Goal: Find contact information: Find contact information

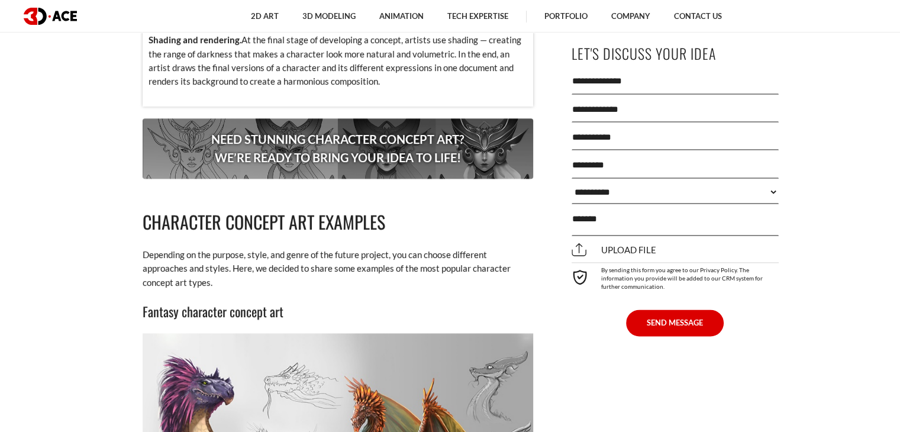
scroll to position [1657, 0]
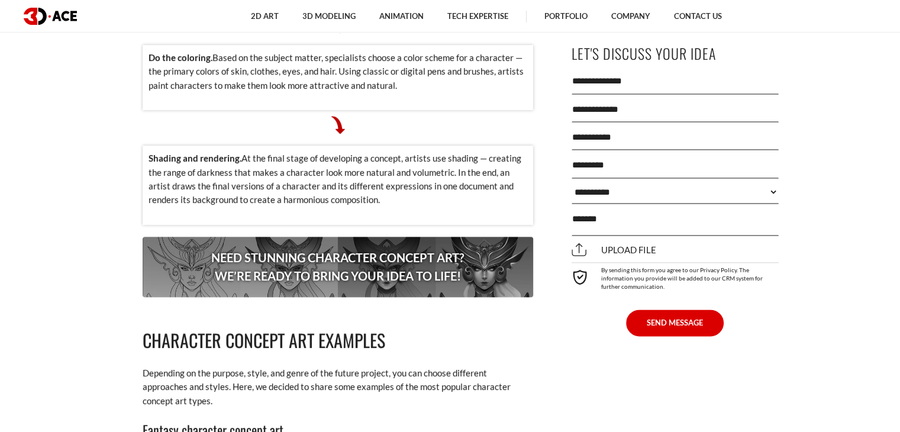
click at [312, 237] on p "Need stunning character concept art? We’re ready to bring your idea to life!" at bounding box center [338, 267] width 391 height 60
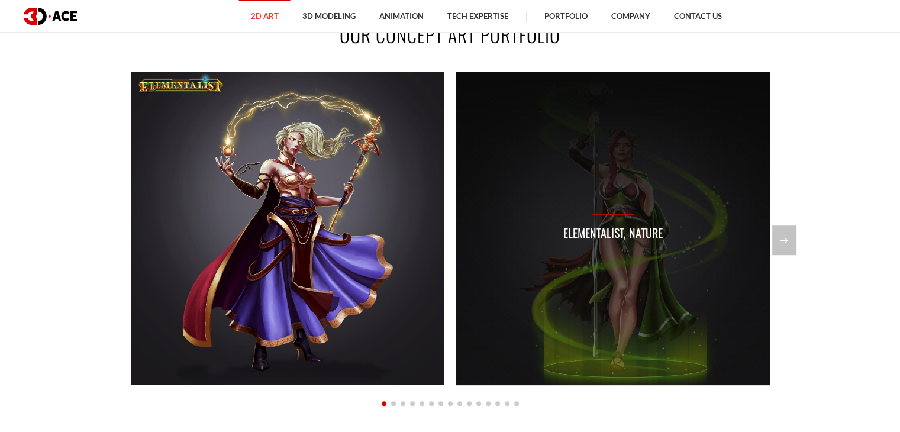
scroll to position [769, 0]
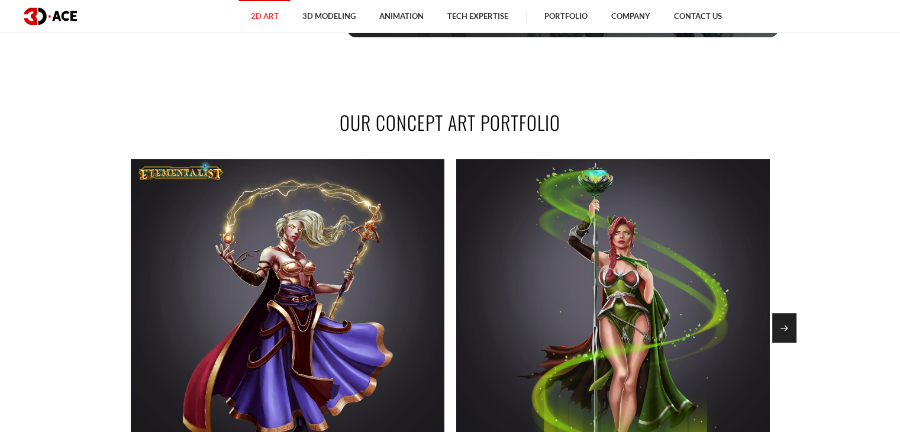
click at [785, 324] on div "Next slide" at bounding box center [784, 328] width 24 height 30
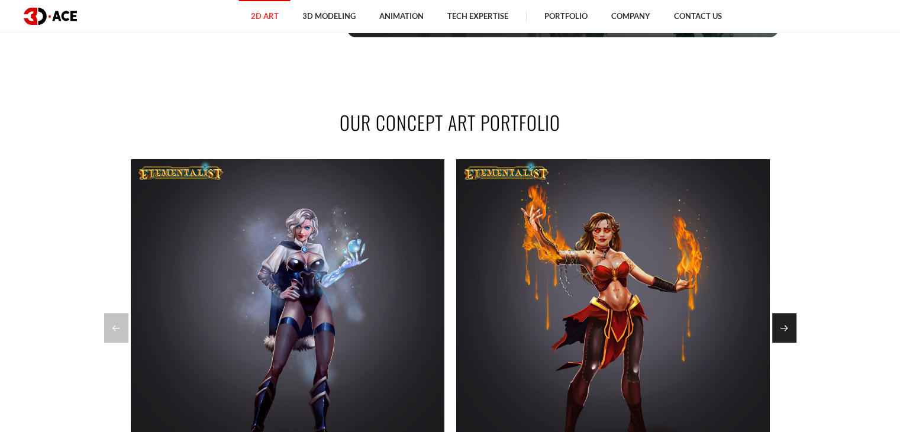
click at [785, 324] on div "Next slide" at bounding box center [784, 328] width 24 height 30
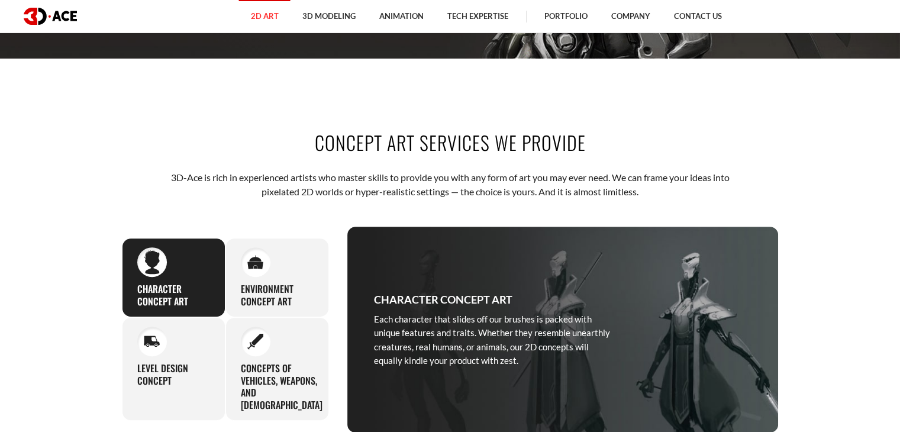
scroll to position [414, 0]
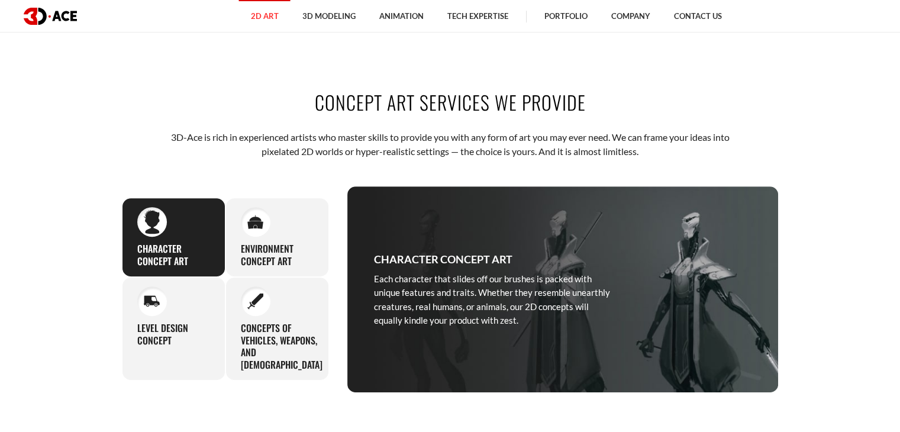
click at [185, 232] on div "Character concept art Each character that slides off our brushes is packed with…" at bounding box center [174, 237] width 104 height 79
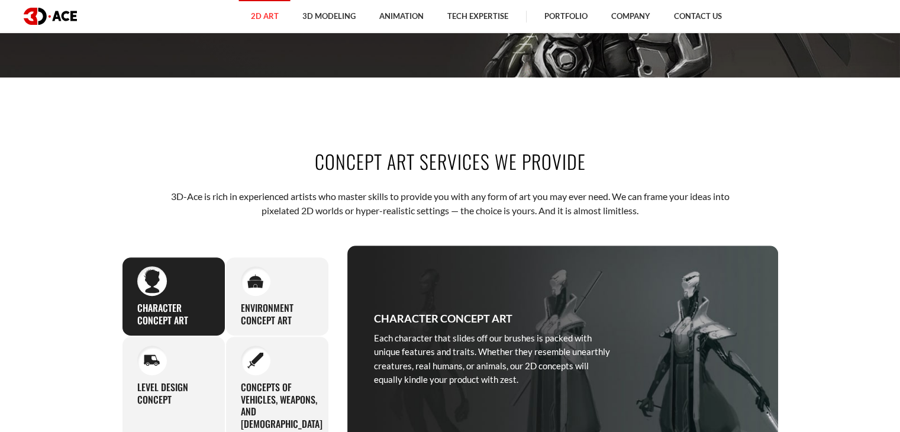
scroll to position [296, 0]
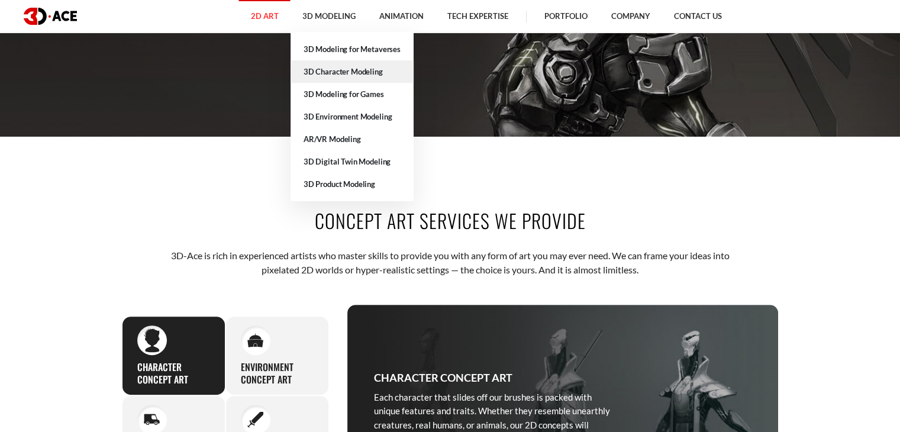
click at [338, 71] on link "3D Character Modeling" at bounding box center [352, 71] width 123 height 22
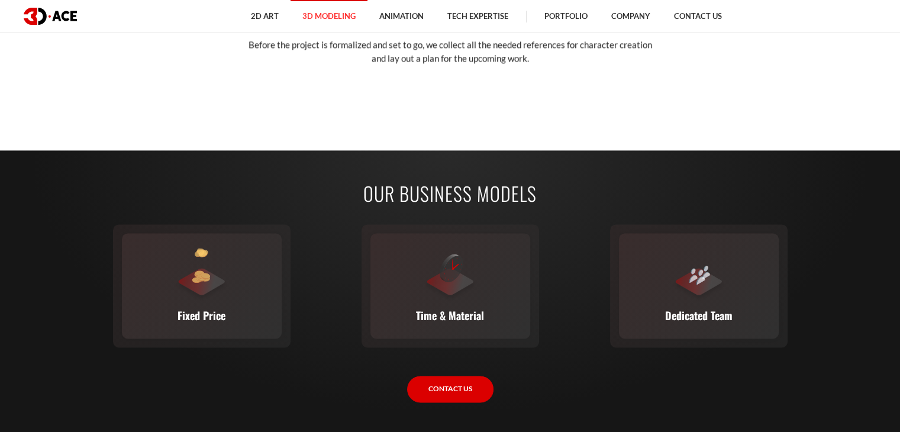
scroll to position [1657, 0]
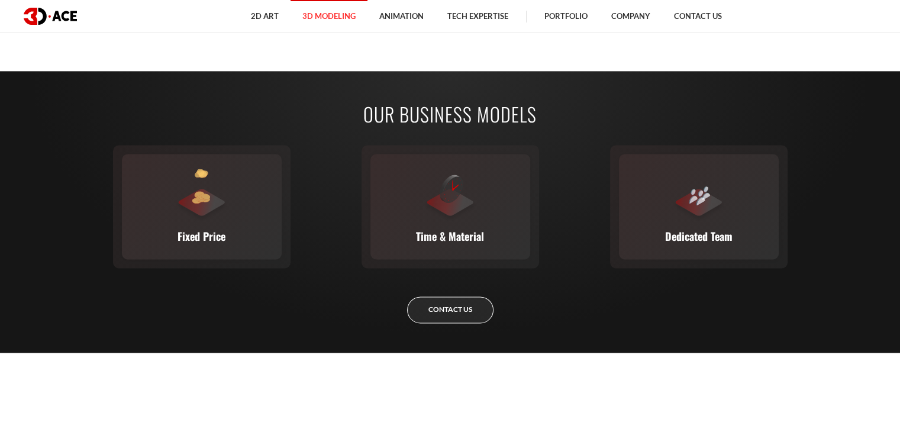
click at [478, 303] on link "Contact Us" at bounding box center [450, 309] width 86 height 27
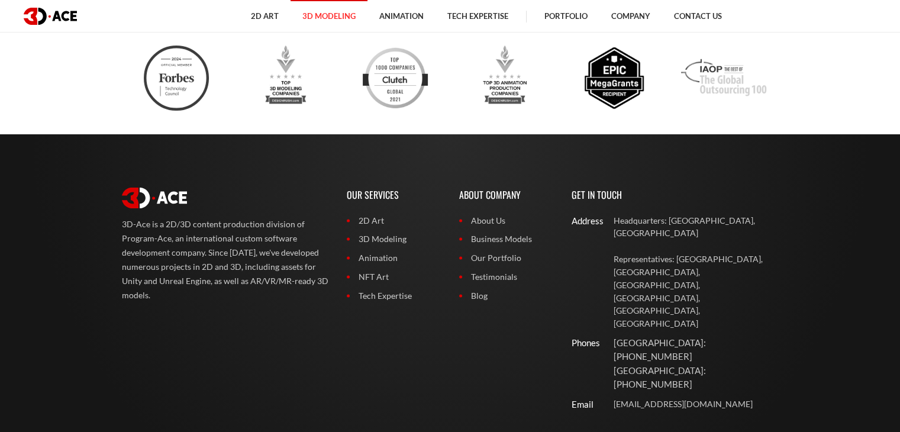
scroll to position [4238, 0]
